Goal: Information Seeking & Learning: Find specific page/section

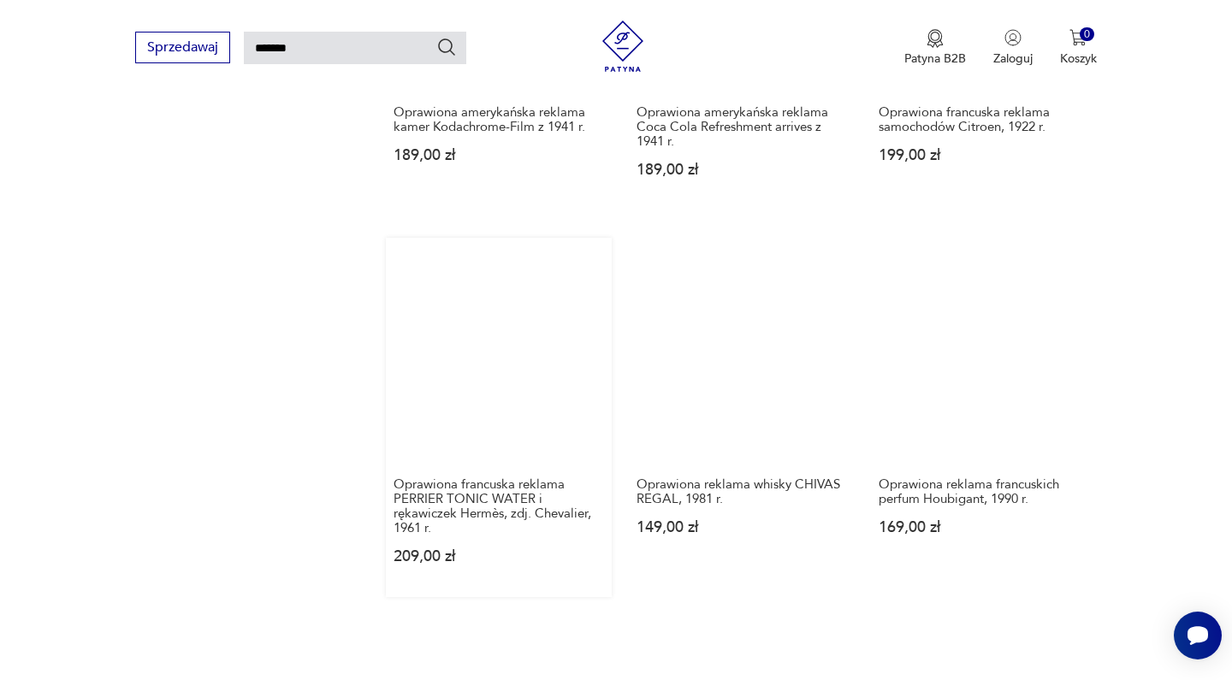
scroll to position [1242, 0]
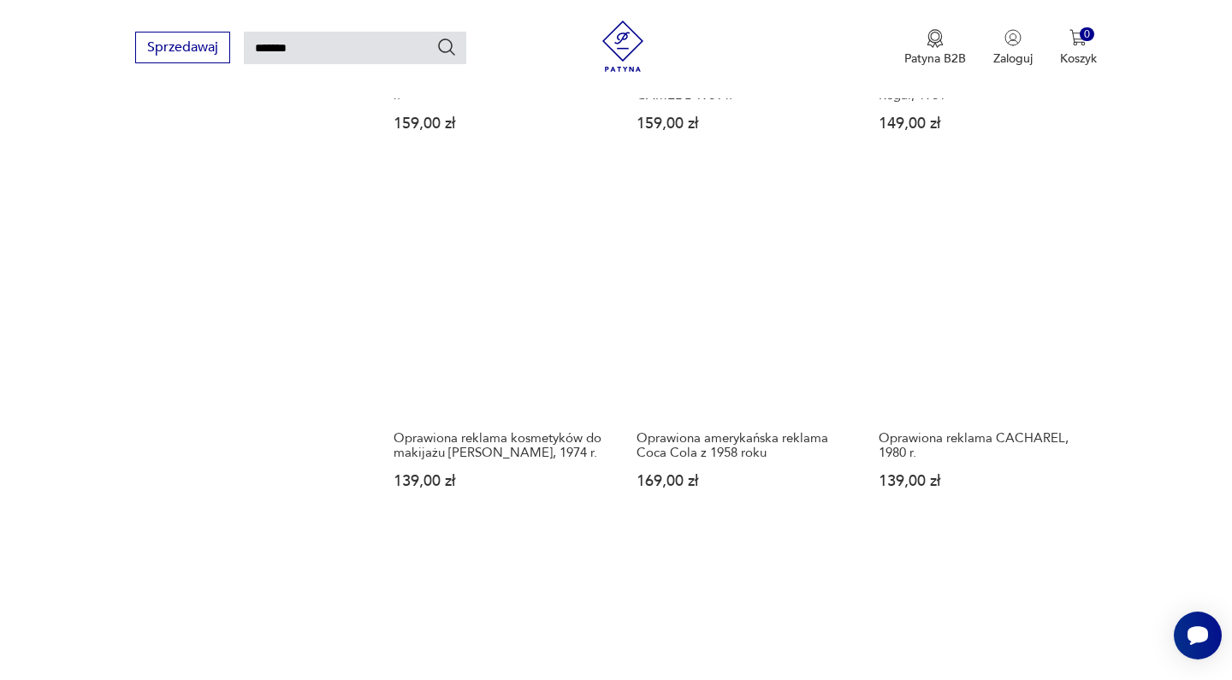
scroll to position [1294, 0]
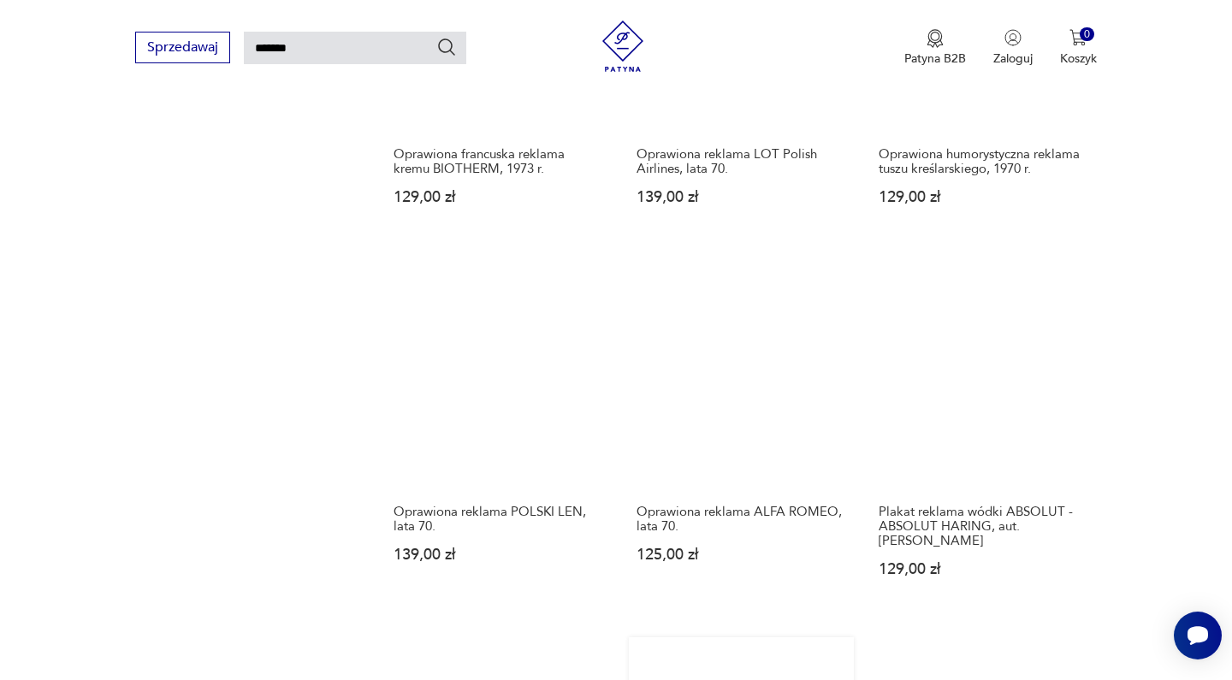
scroll to position [1193, 0]
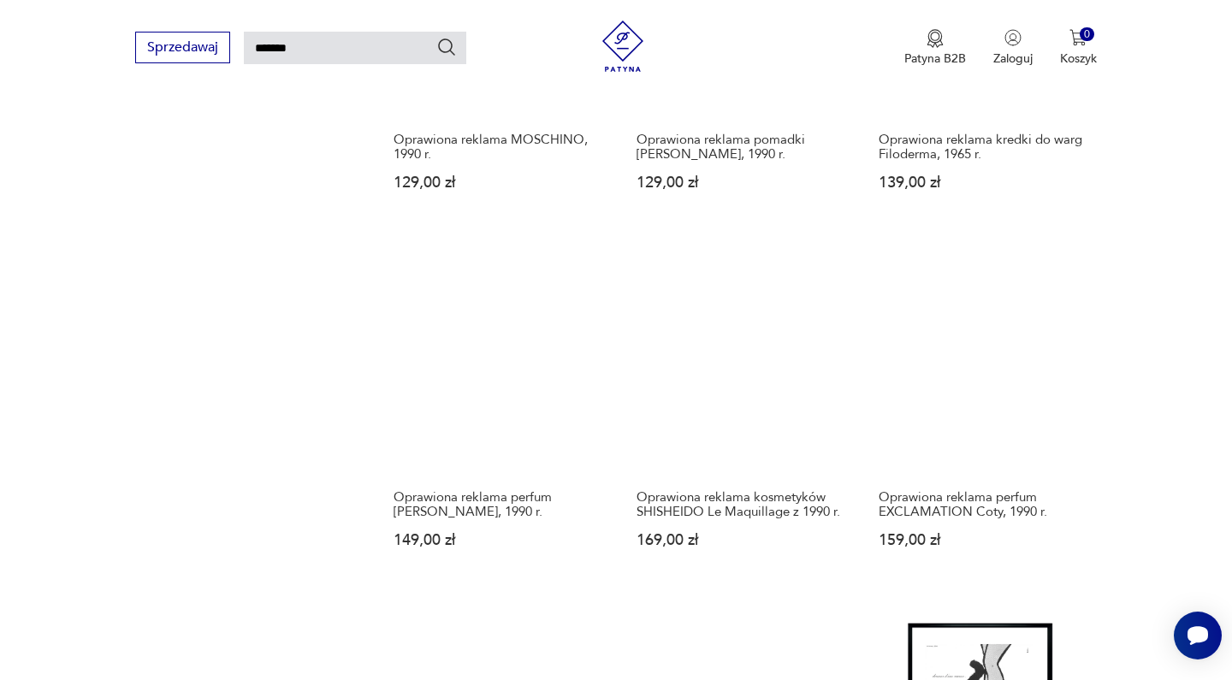
scroll to position [1229, 0]
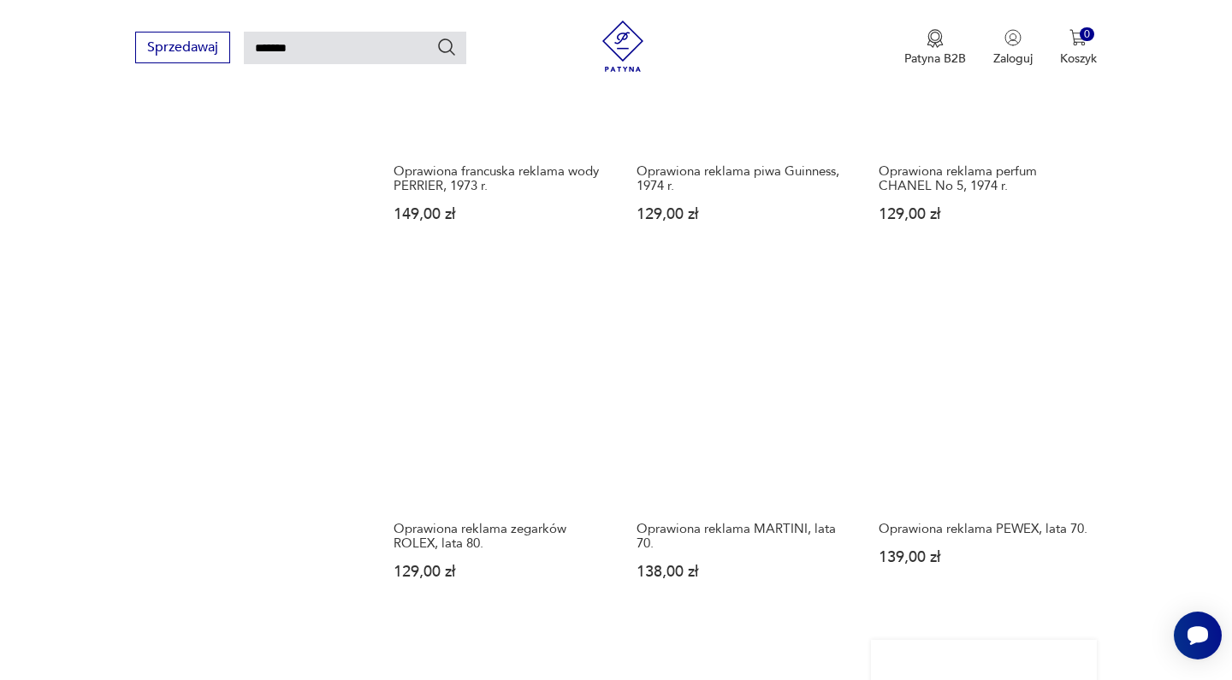
scroll to position [1183, 0]
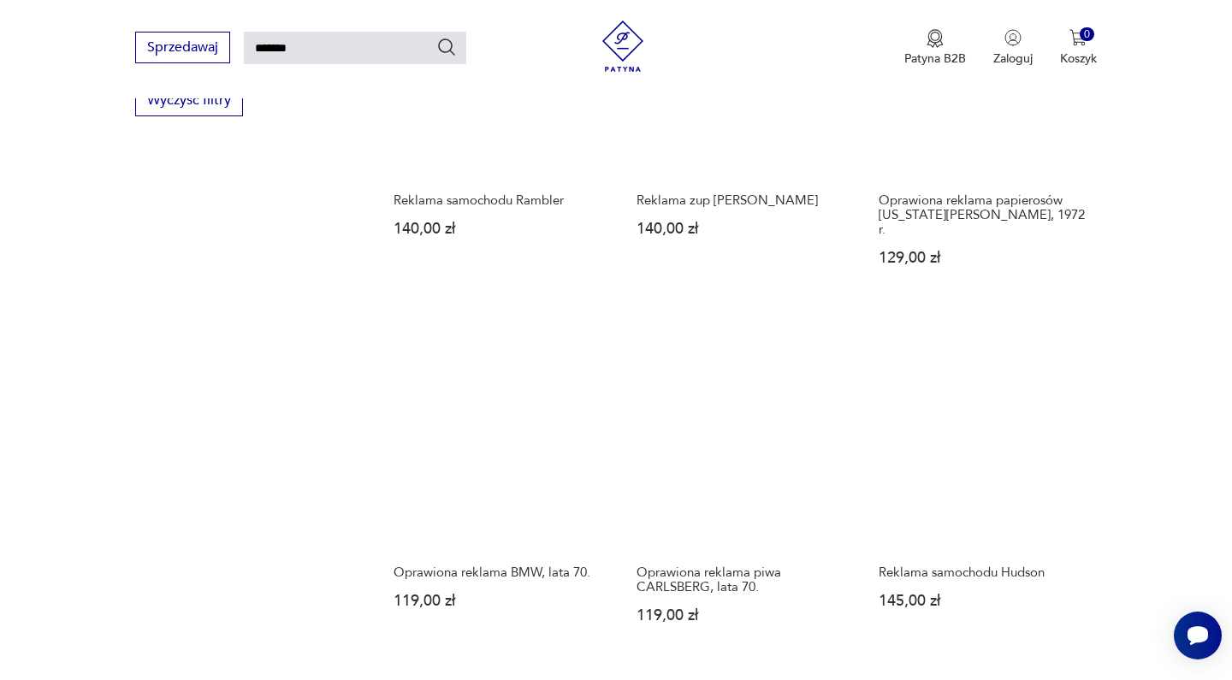
scroll to position [1142, 0]
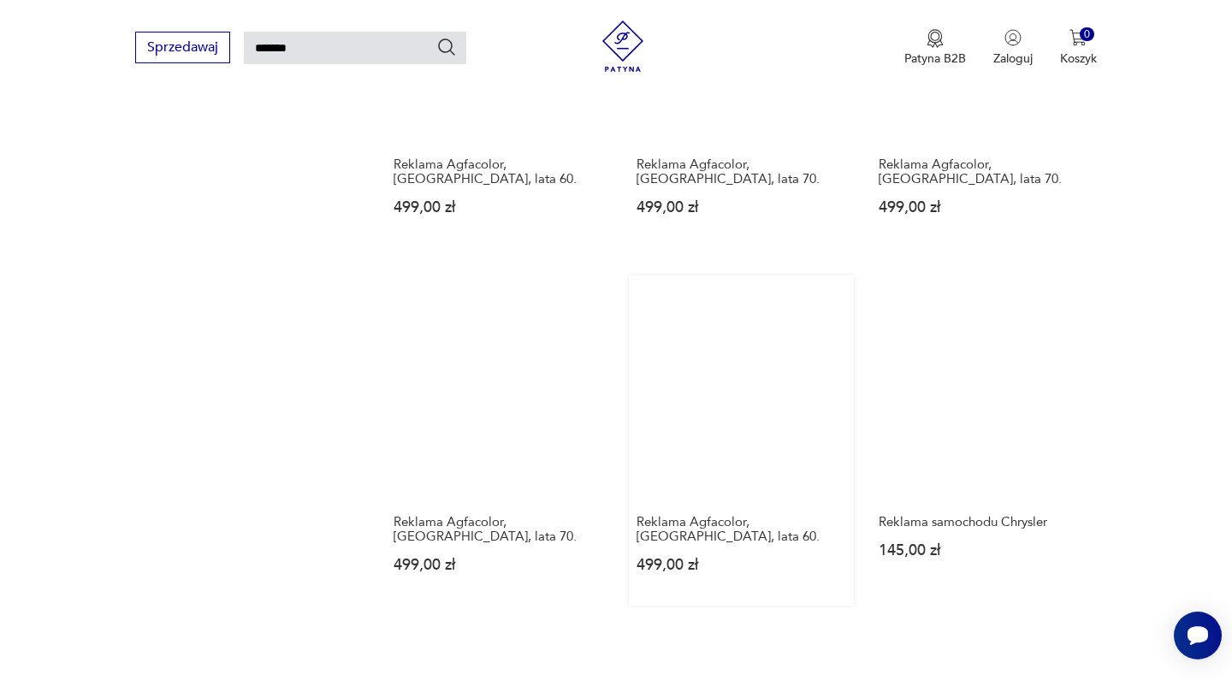
scroll to position [1188, 0]
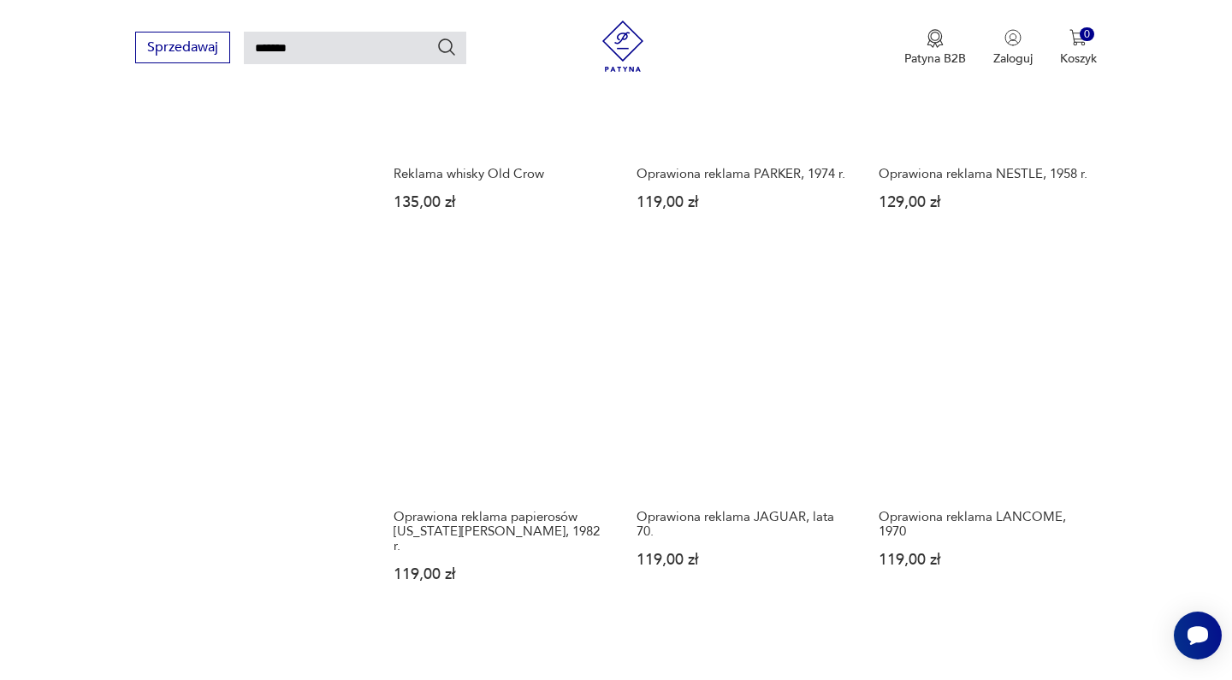
scroll to position [1165, 0]
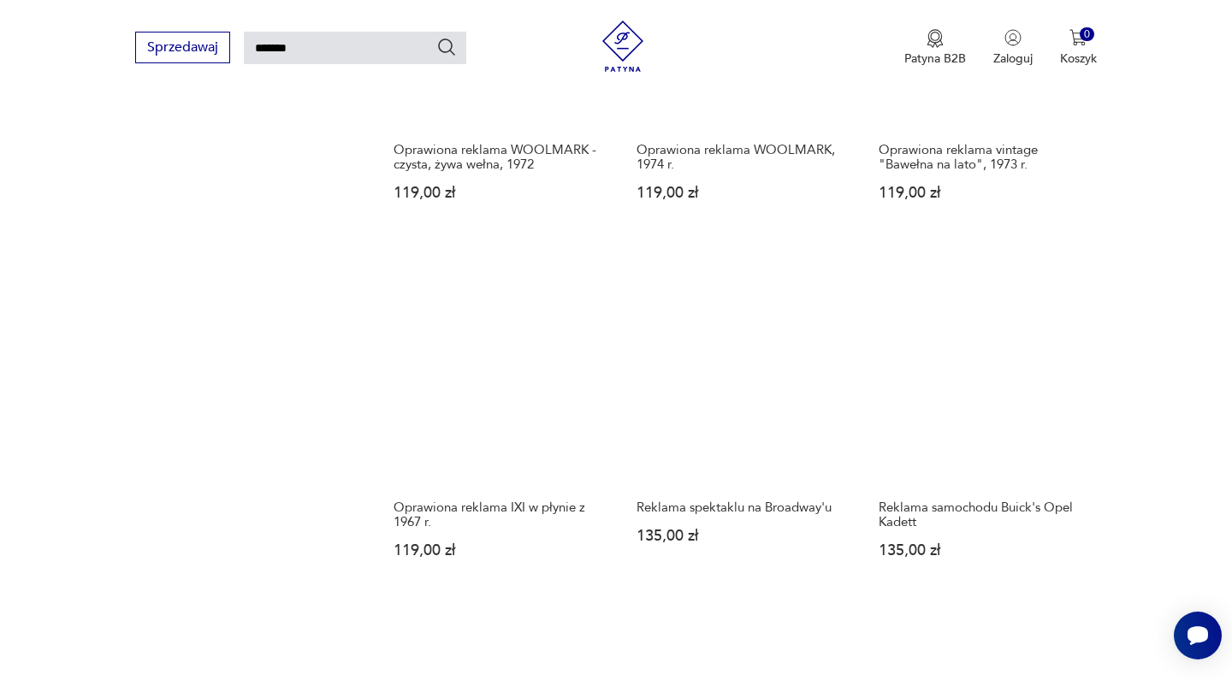
scroll to position [1188, 0]
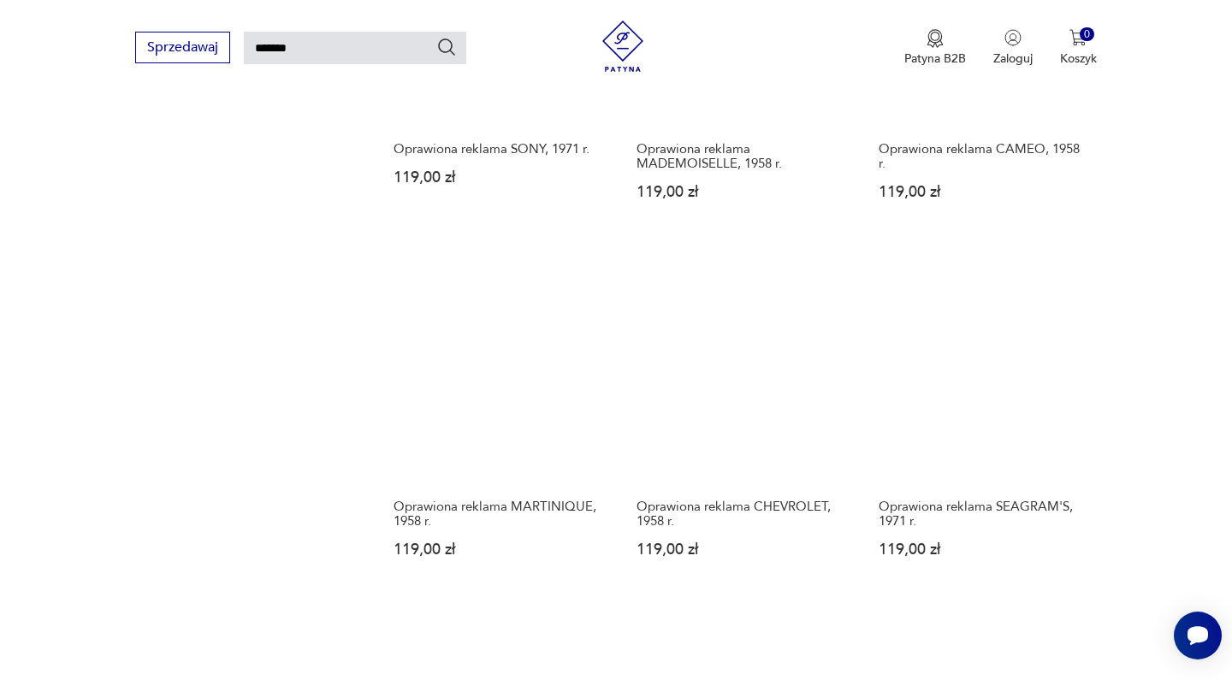
scroll to position [1193, 0]
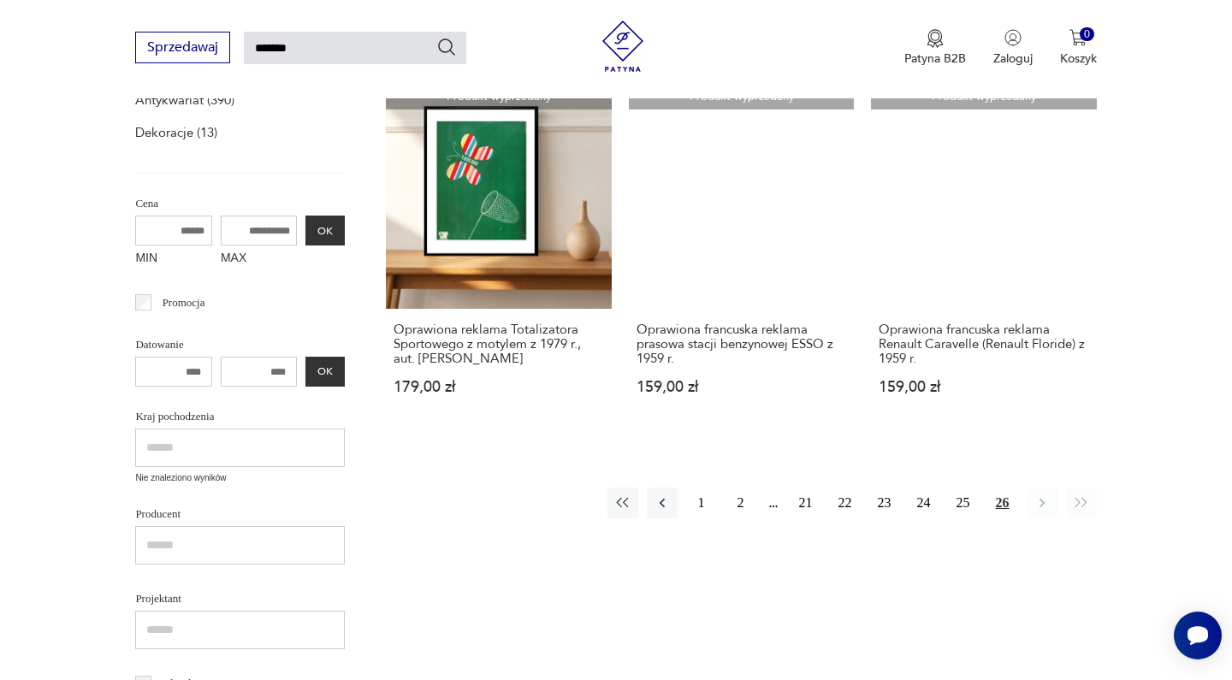
scroll to position [339, 0]
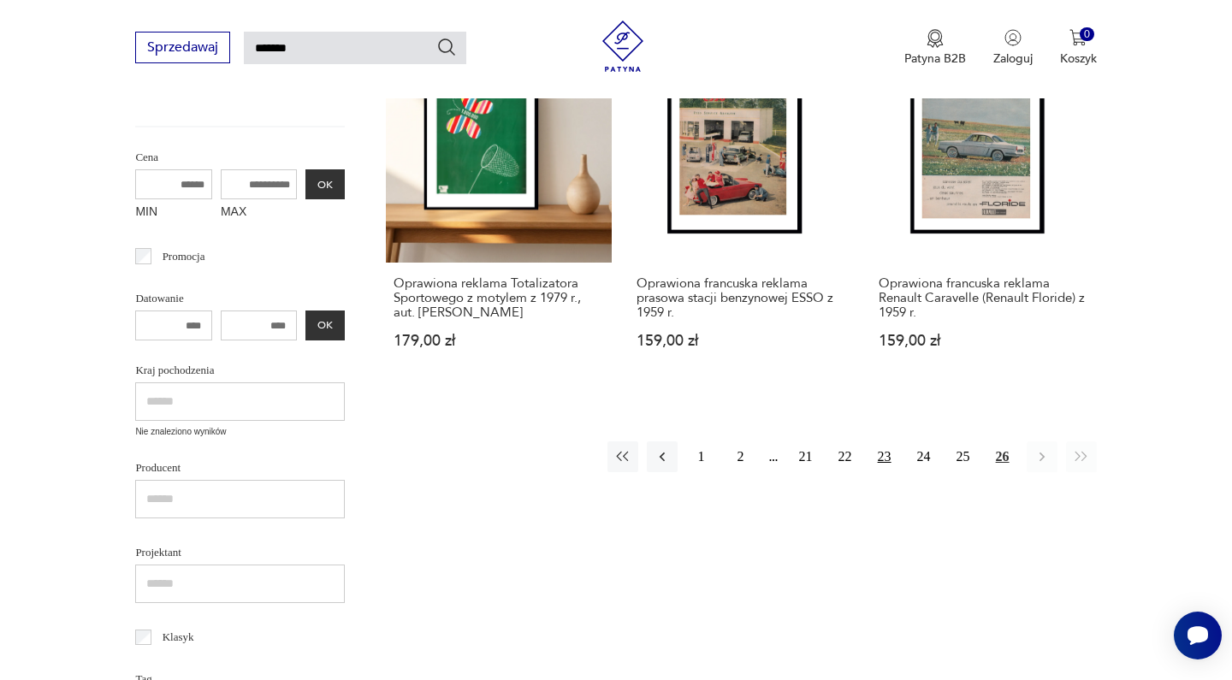
click at [884, 442] on button "23" at bounding box center [884, 457] width 31 height 31
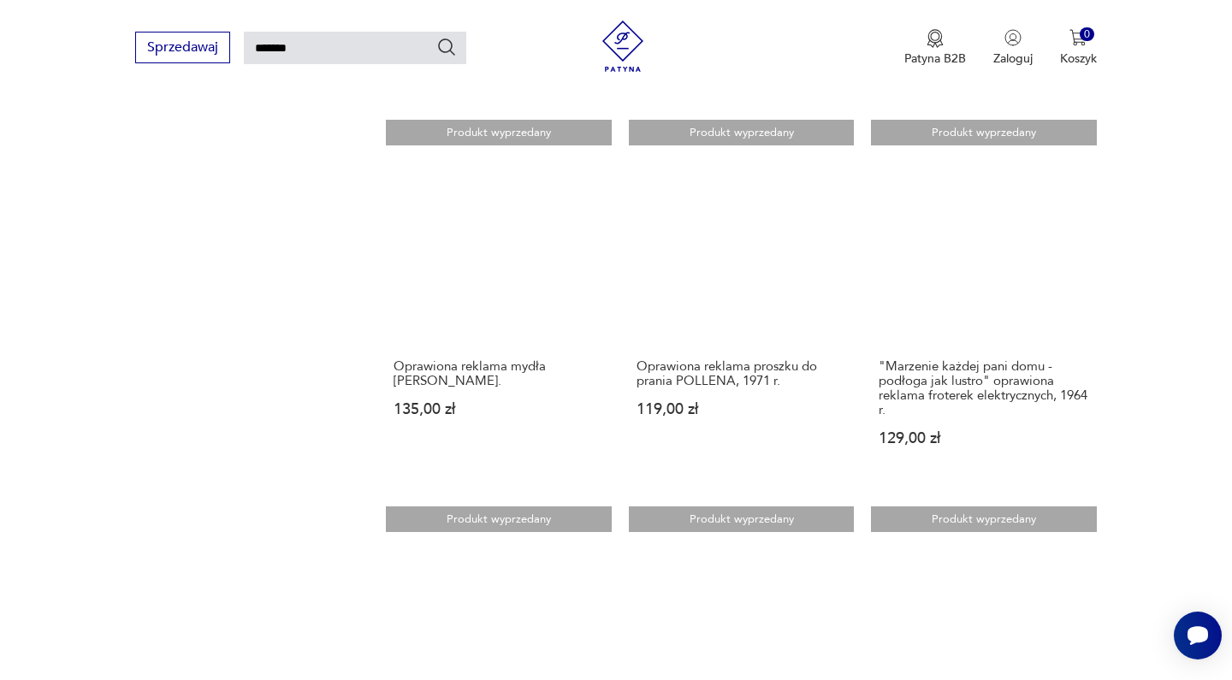
scroll to position [1348, 0]
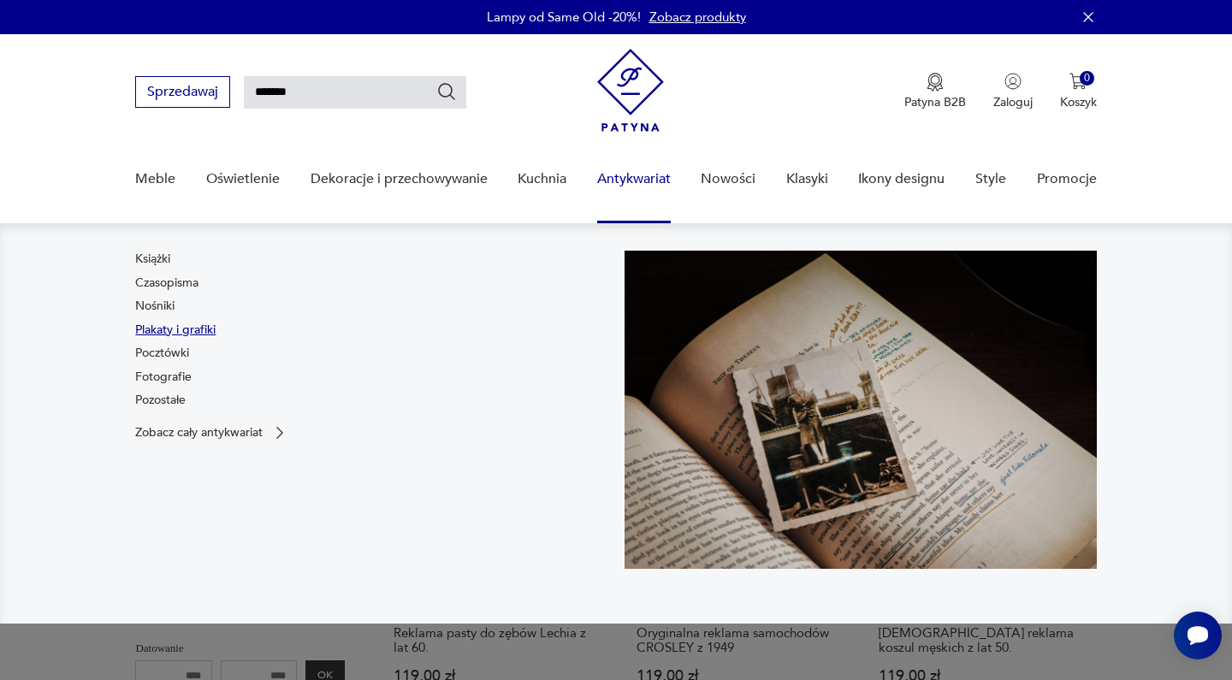
click at [196, 330] on link "Plakaty i grafiki" at bounding box center [175, 330] width 80 height 17
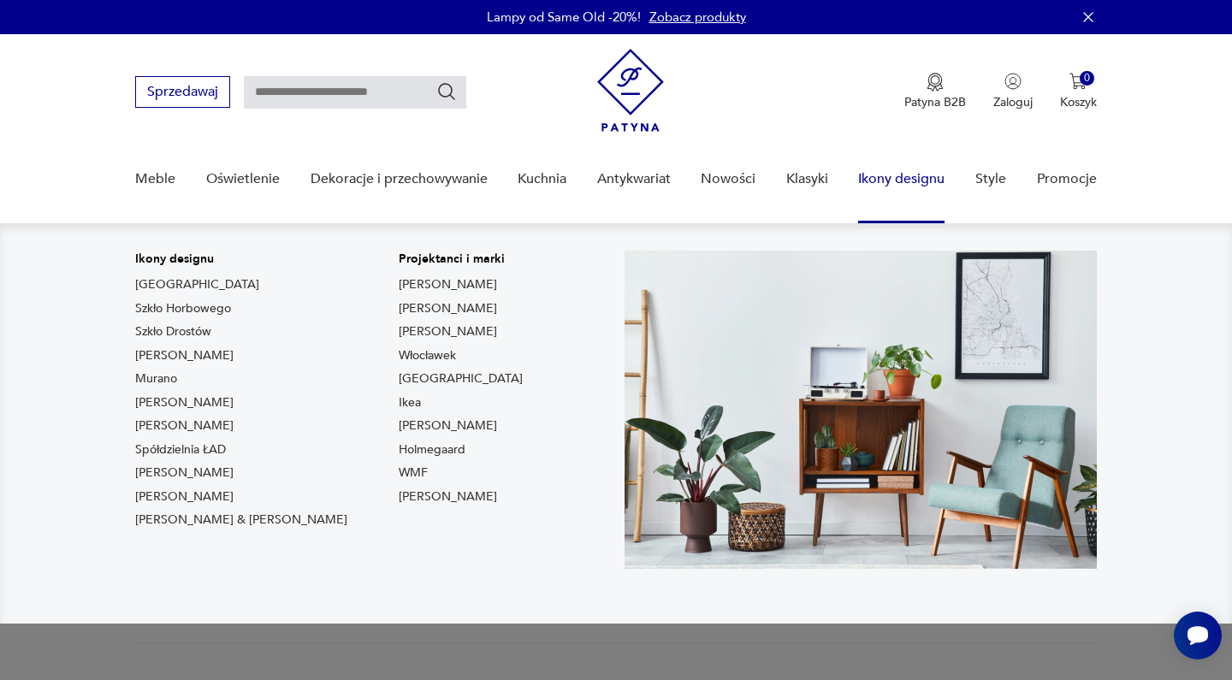
click at [924, 182] on link "Ikony designu" at bounding box center [901, 179] width 86 height 66
click at [886, 181] on link "Ikony designu" at bounding box center [901, 179] width 86 height 66
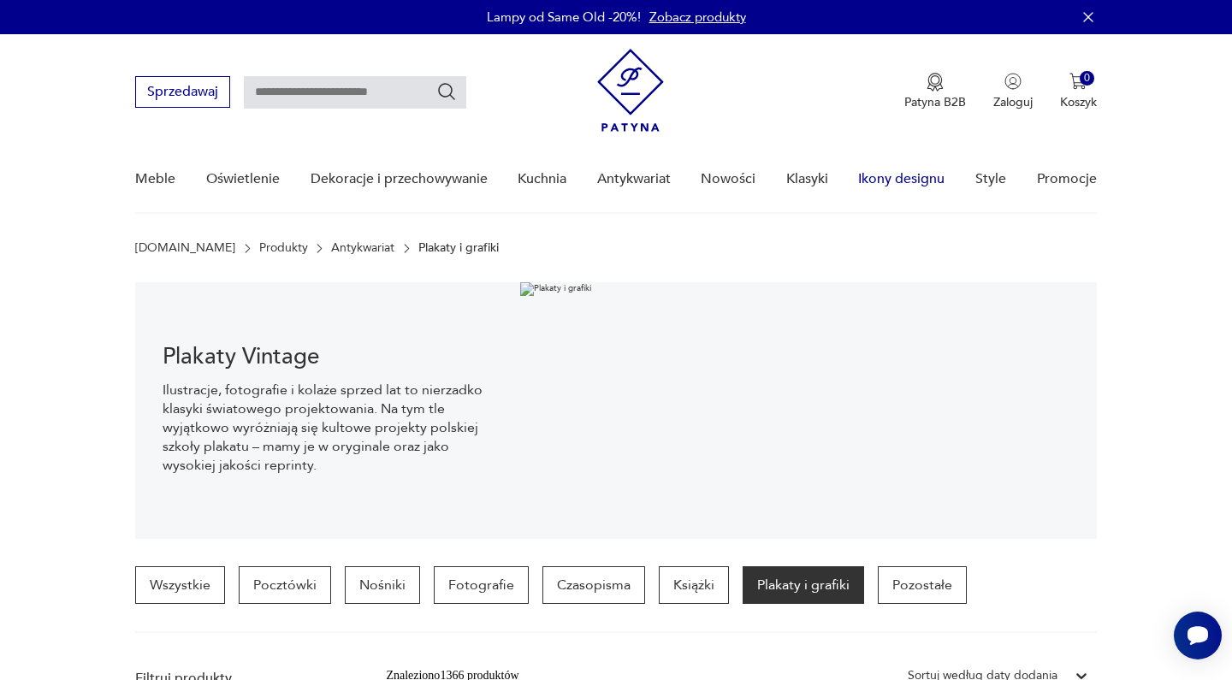
click at [906, 179] on link "Ikony designu" at bounding box center [901, 179] width 86 height 66
click at [901, 175] on link "Ikony designu" at bounding box center [901, 179] width 86 height 66
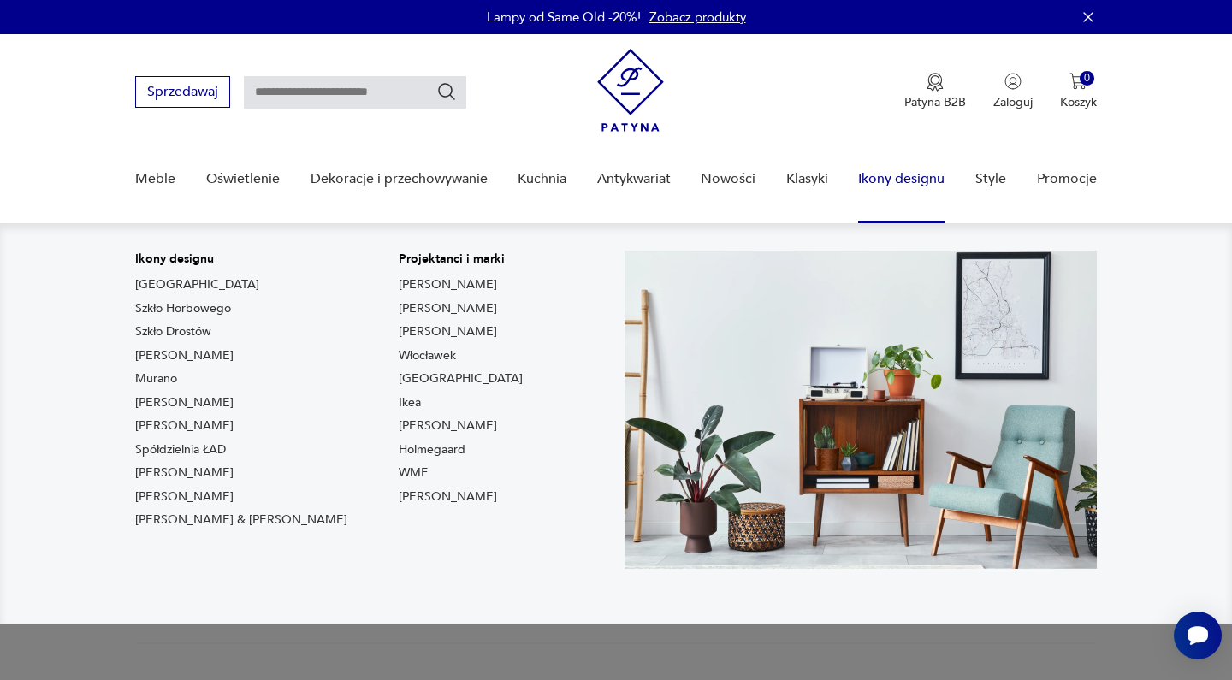
click at [184, 258] on p "Ikony designu" at bounding box center [241, 259] width 212 height 17
click at [142, 281] on link "[GEOGRAPHIC_DATA]" at bounding box center [197, 284] width 124 height 17
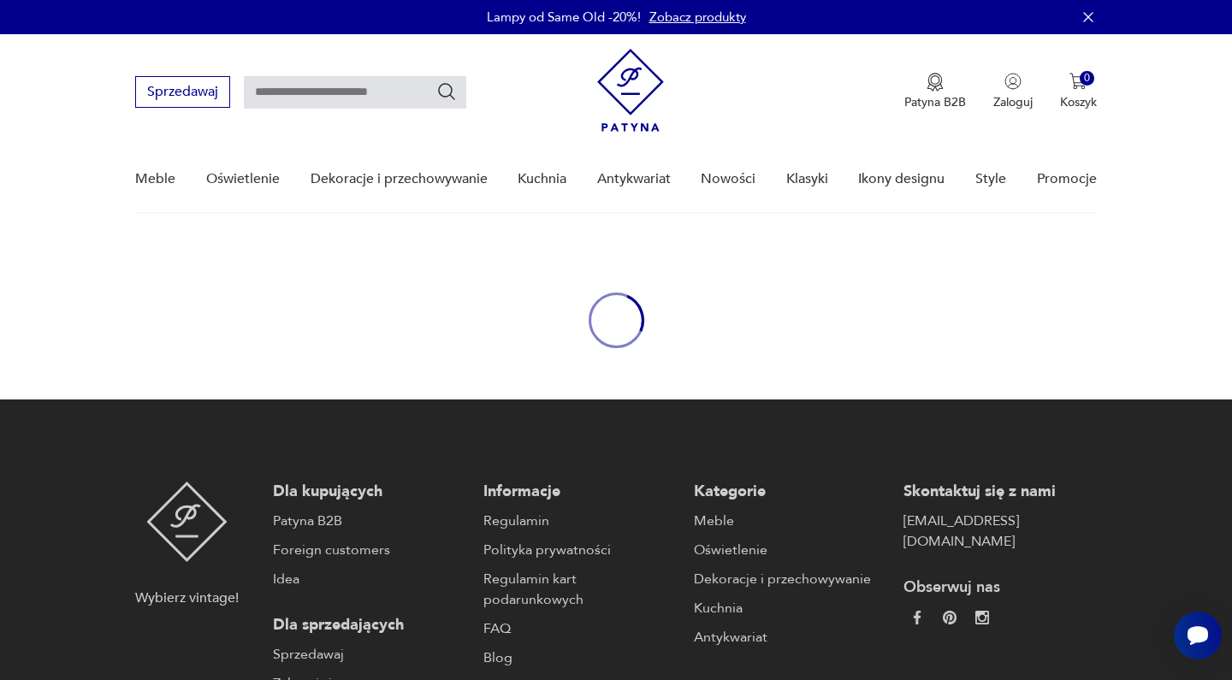
type input "****"
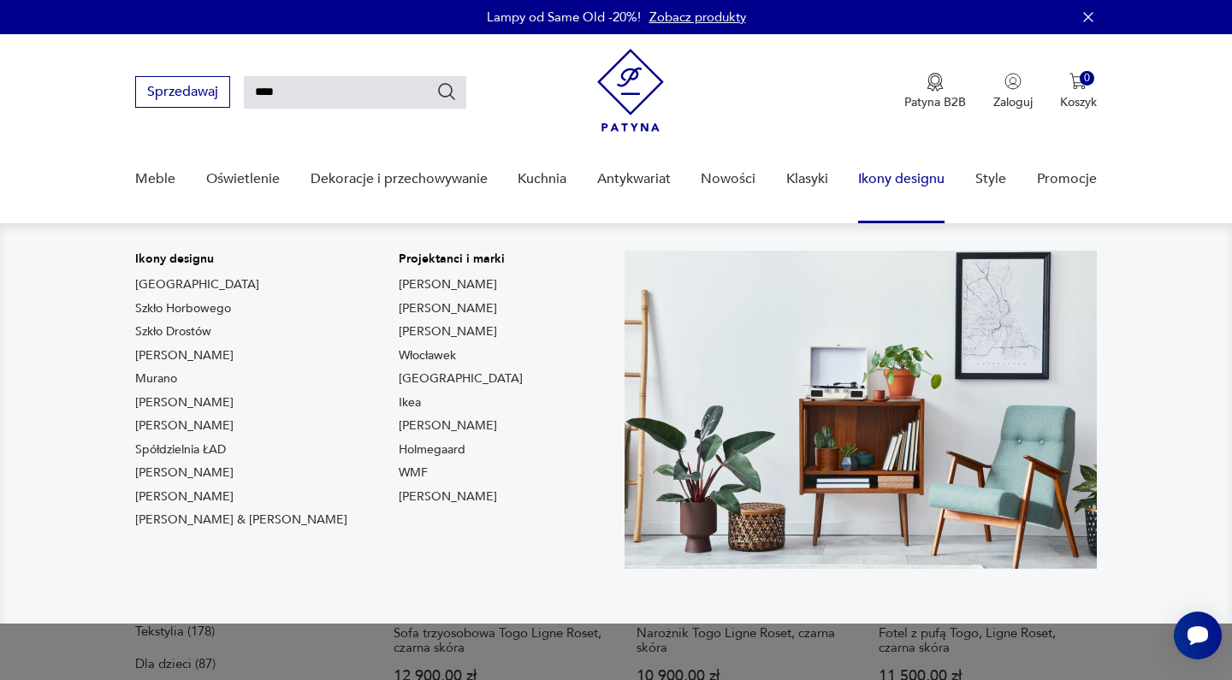
click at [893, 179] on link "Ikony designu" at bounding box center [901, 179] width 86 height 66
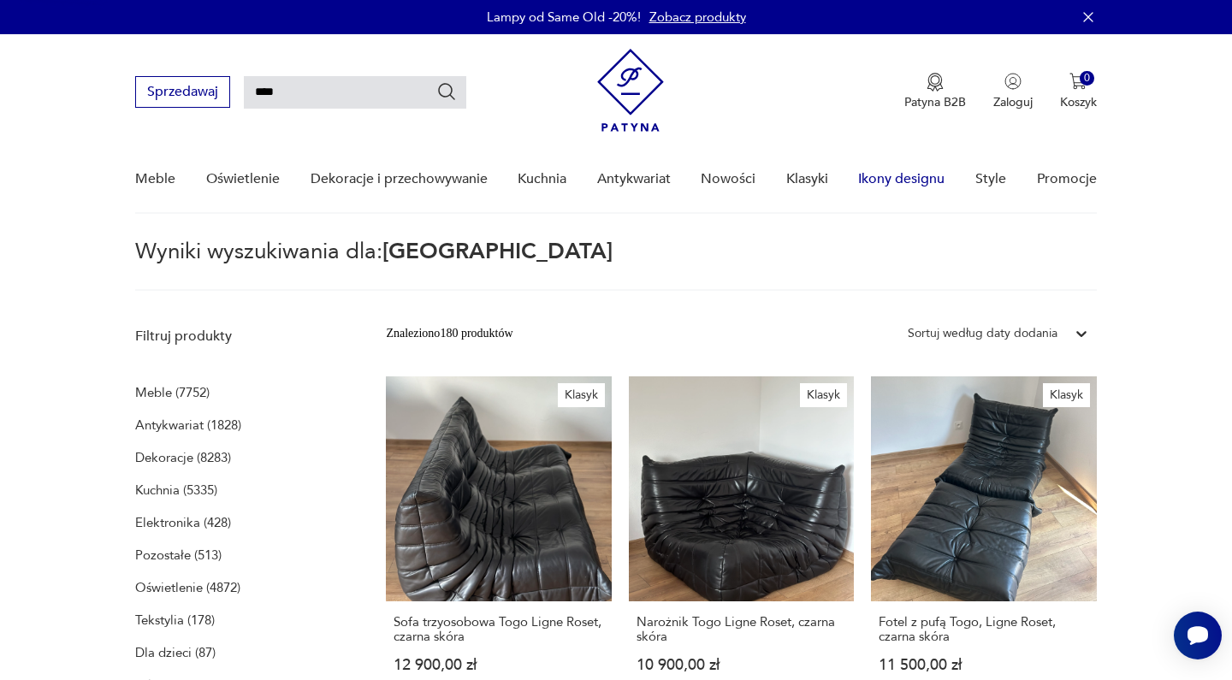
click at [893, 179] on link "Ikony designu" at bounding box center [901, 179] width 86 height 66
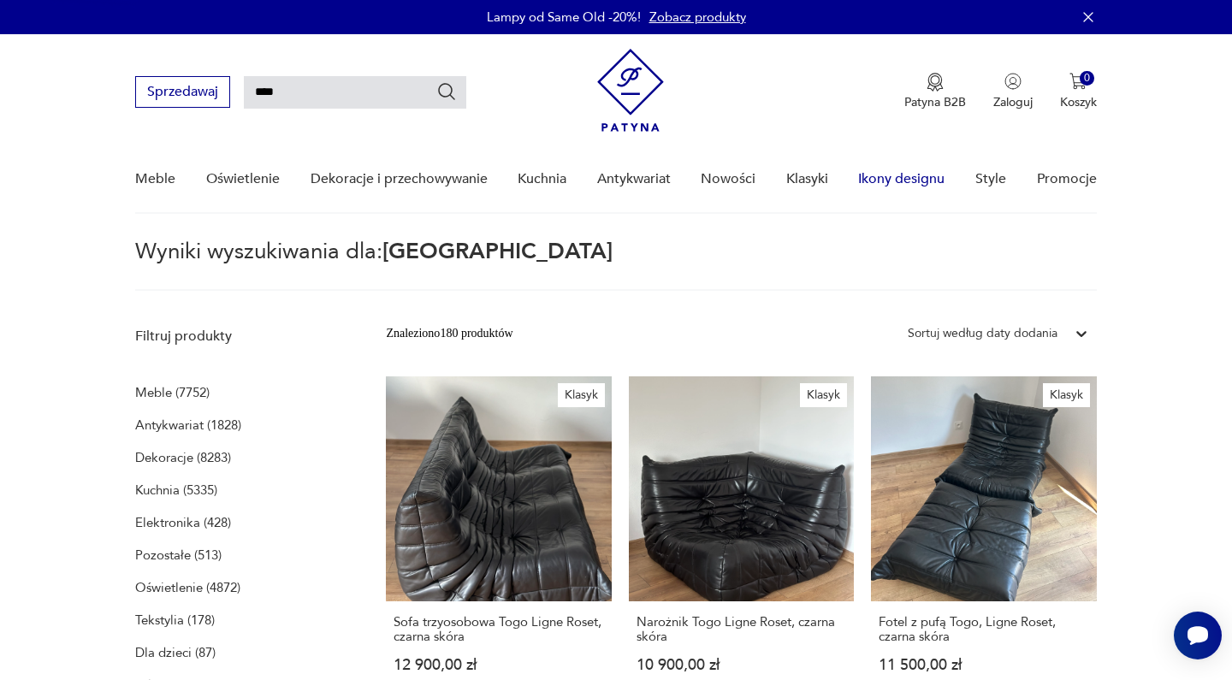
click at [893, 179] on link "Ikony designu" at bounding box center [901, 179] width 86 height 66
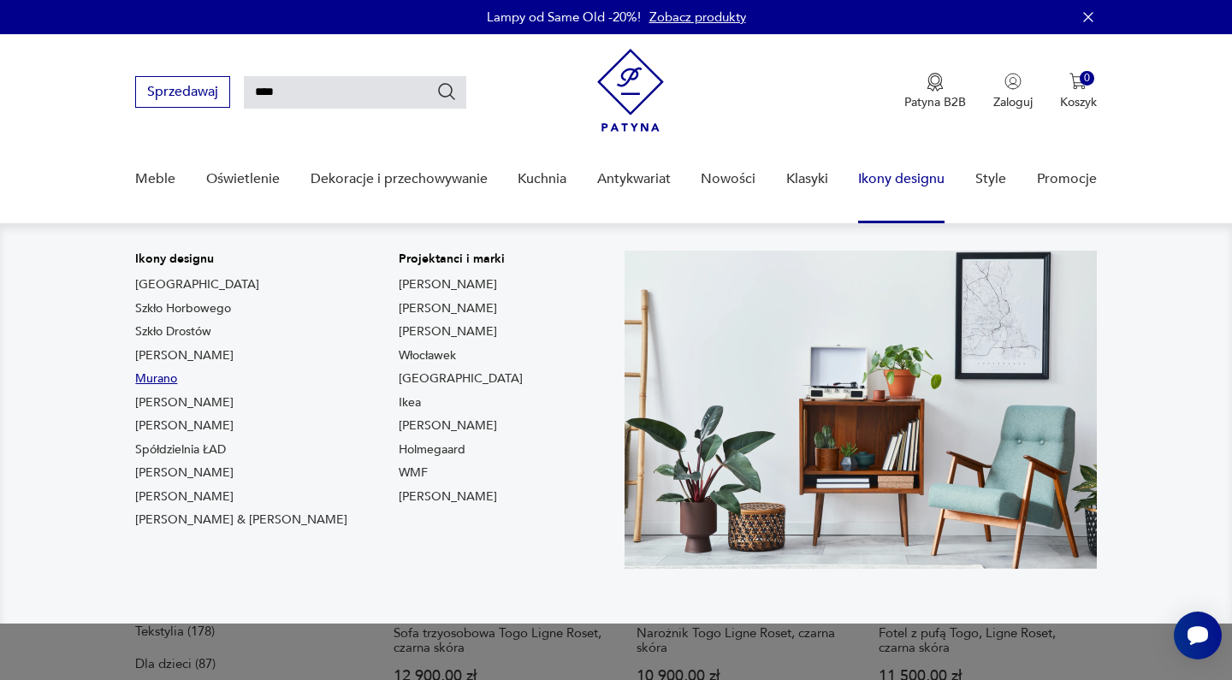
click at [163, 377] on link "Murano" at bounding box center [156, 379] width 42 height 17
type input "******"
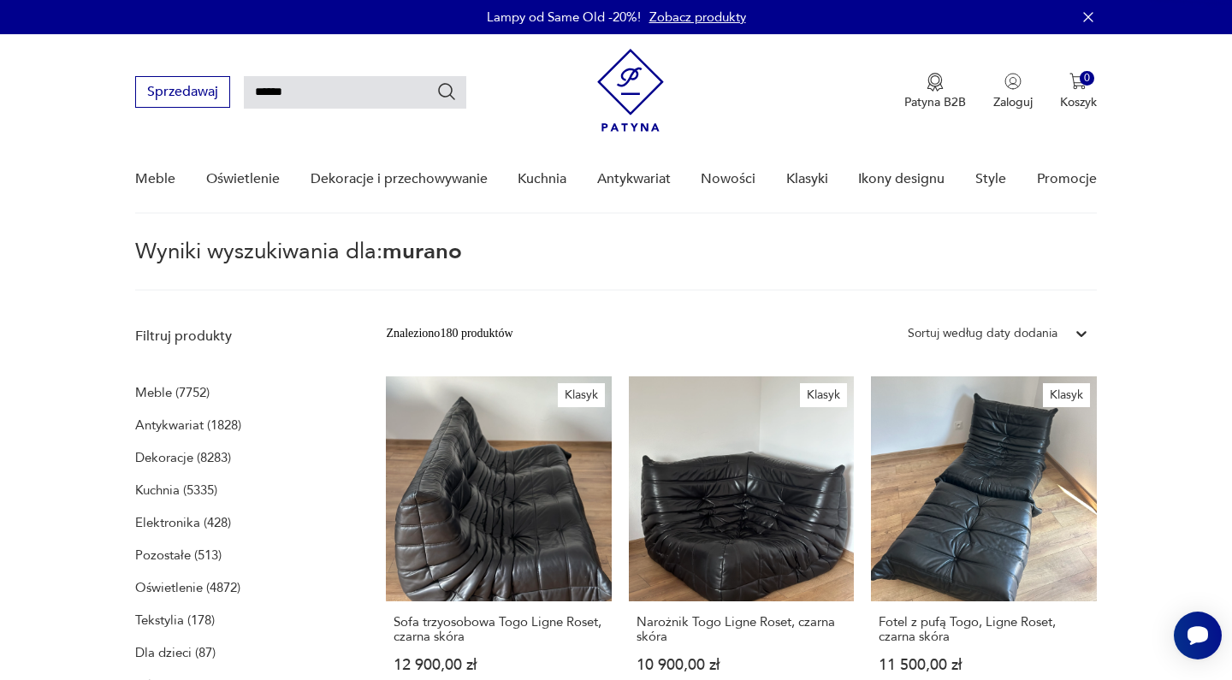
scroll to position [62, 0]
